Goal: Find specific page/section: Find specific page/section

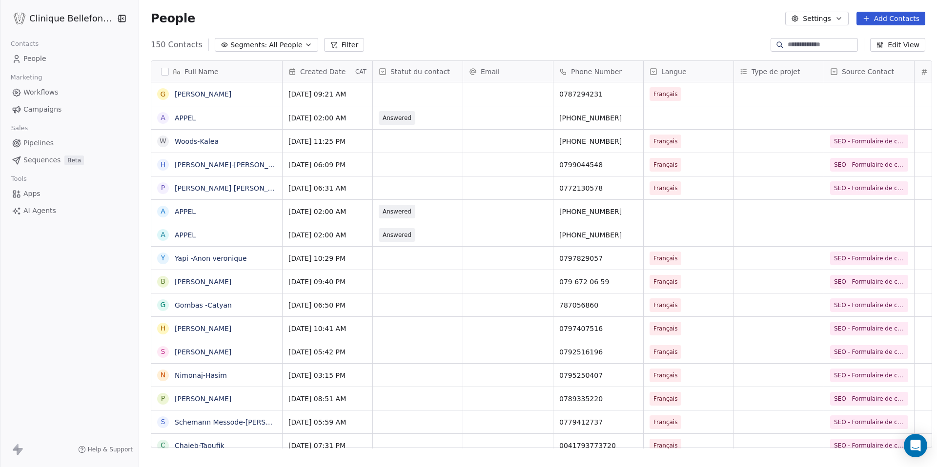
scroll to position [411, 804]
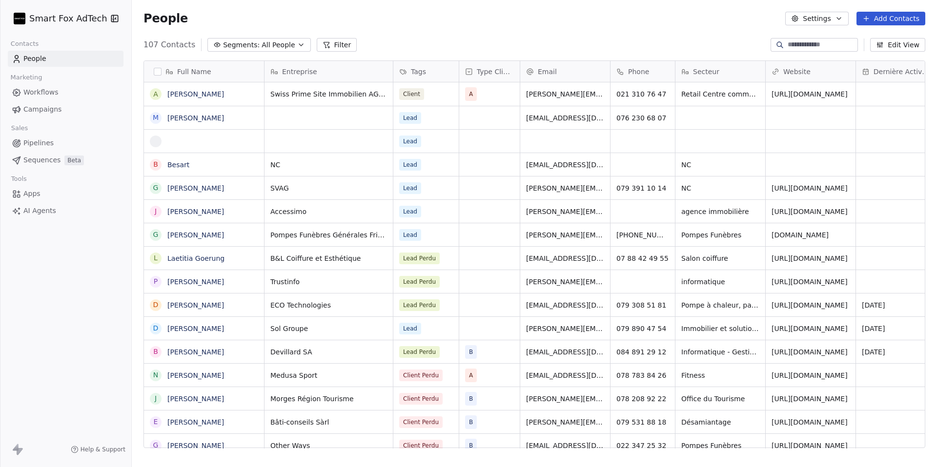
scroll to position [411, 805]
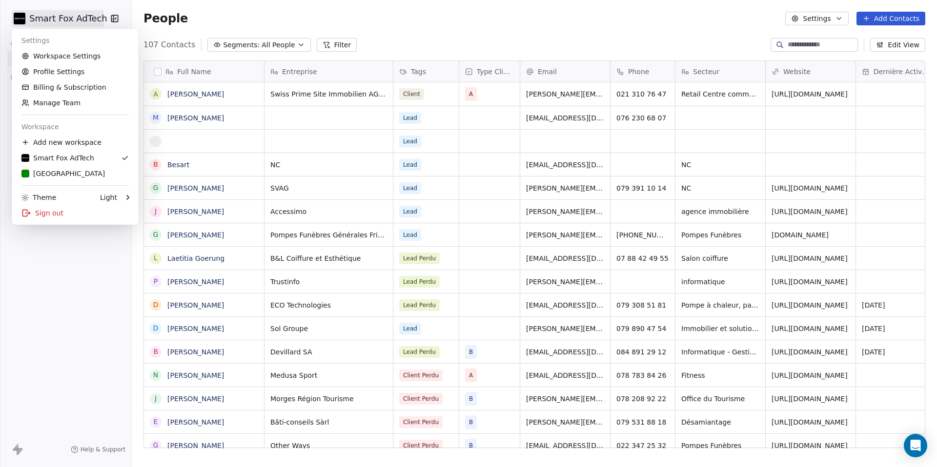
click at [67, 24] on html "Smart Fox AdTech Contacts People Marketing Workflows Campaigns Sales Pipelines …" at bounding box center [468, 233] width 937 height 467
click at [85, 172] on div "[GEOGRAPHIC_DATA]" at bounding box center [74, 174] width 107 height 10
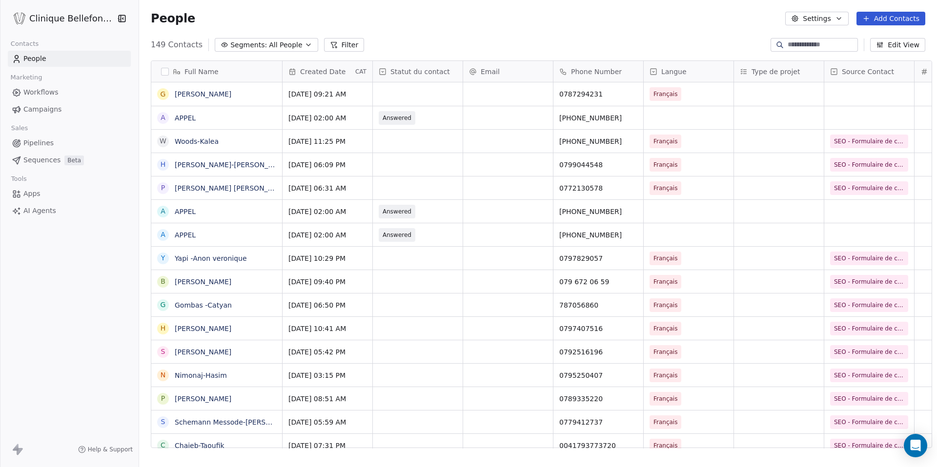
scroll to position [411, 804]
click at [405, 40] on div "149 Contacts Segments: All People Filter Edit View" at bounding box center [538, 45] width 798 height 16
